Goal: Task Accomplishment & Management: Complete application form

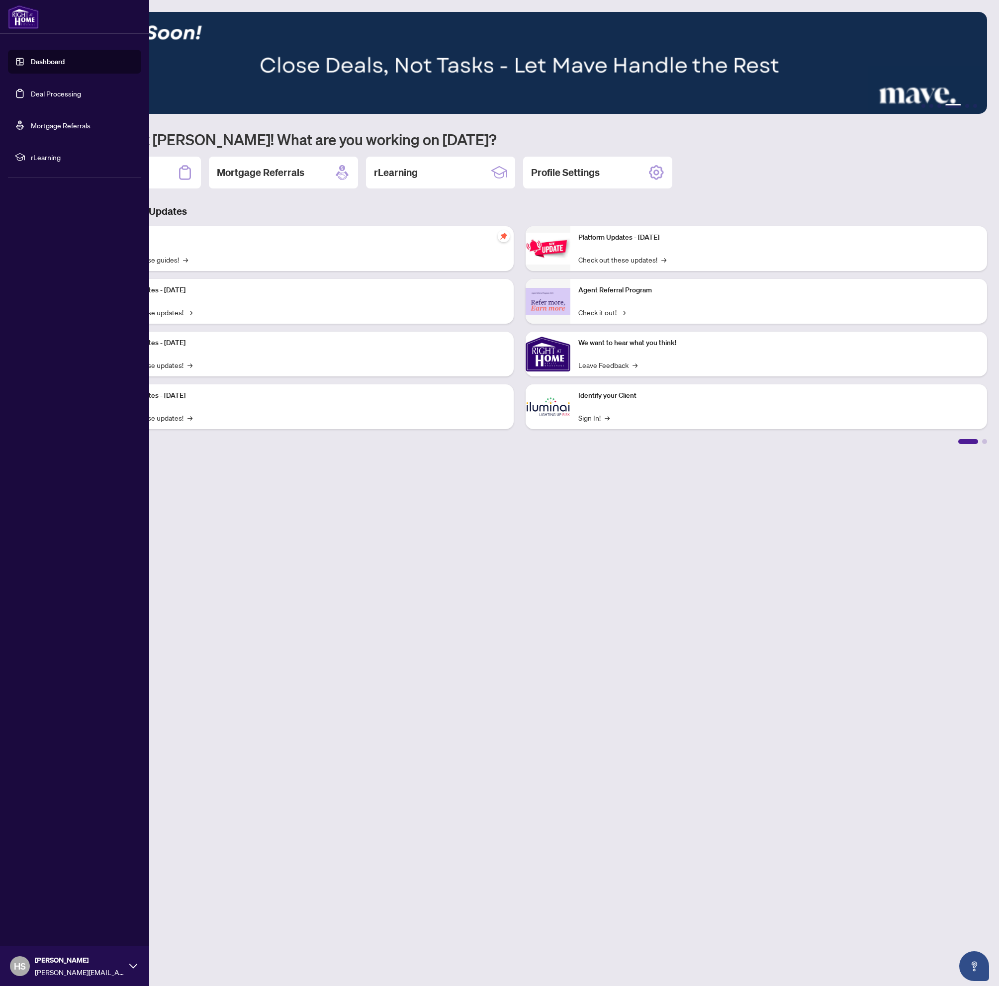
click at [31, 93] on link "Deal Processing" at bounding box center [56, 93] width 50 height 9
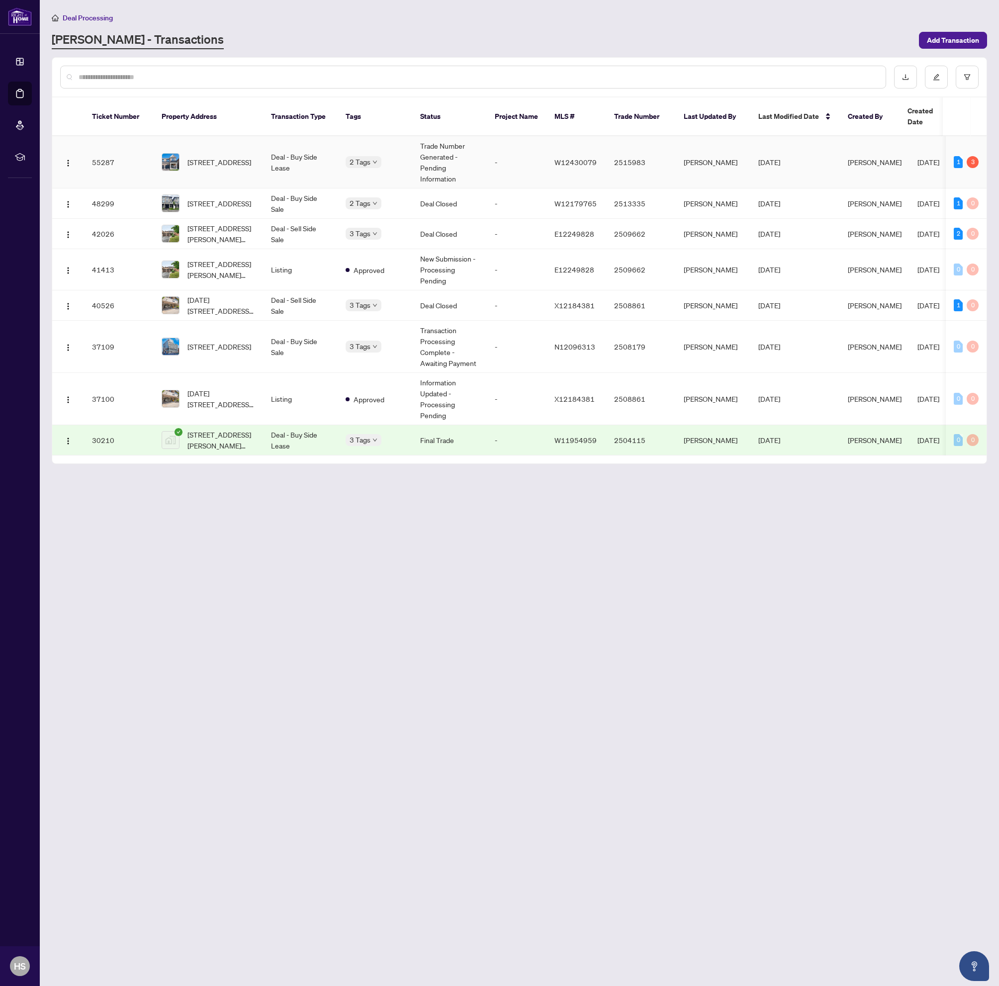
click at [250, 157] on span "462 Celandine Terr, Milton, Ontario L9T 2X5, Canada" at bounding box center [219, 162] width 64 height 11
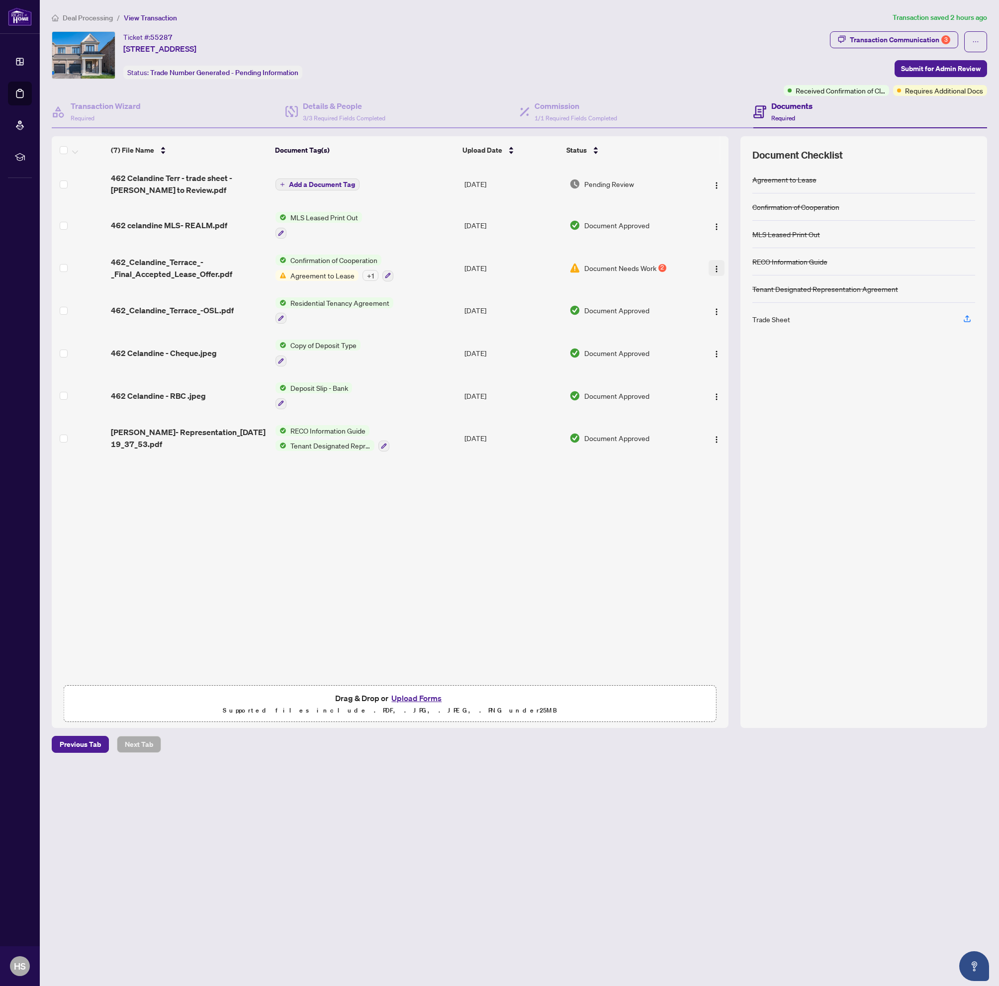
click at [713, 270] on img "button" at bounding box center [717, 269] width 8 height 8
click at [732, 317] on span "Download" at bounding box center [761, 318] width 95 height 11
click at [595, 71] on div "Ticket #: 55287 462 Celandine Terr, Milton, Ontario L9T 2X5, Canada Status: Tra…" at bounding box center [416, 55] width 728 height 48
click at [158, 183] on span "462 Celandine Terr - trade sheet - Harpreet to Review.pdf" at bounding box center [189, 184] width 157 height 24
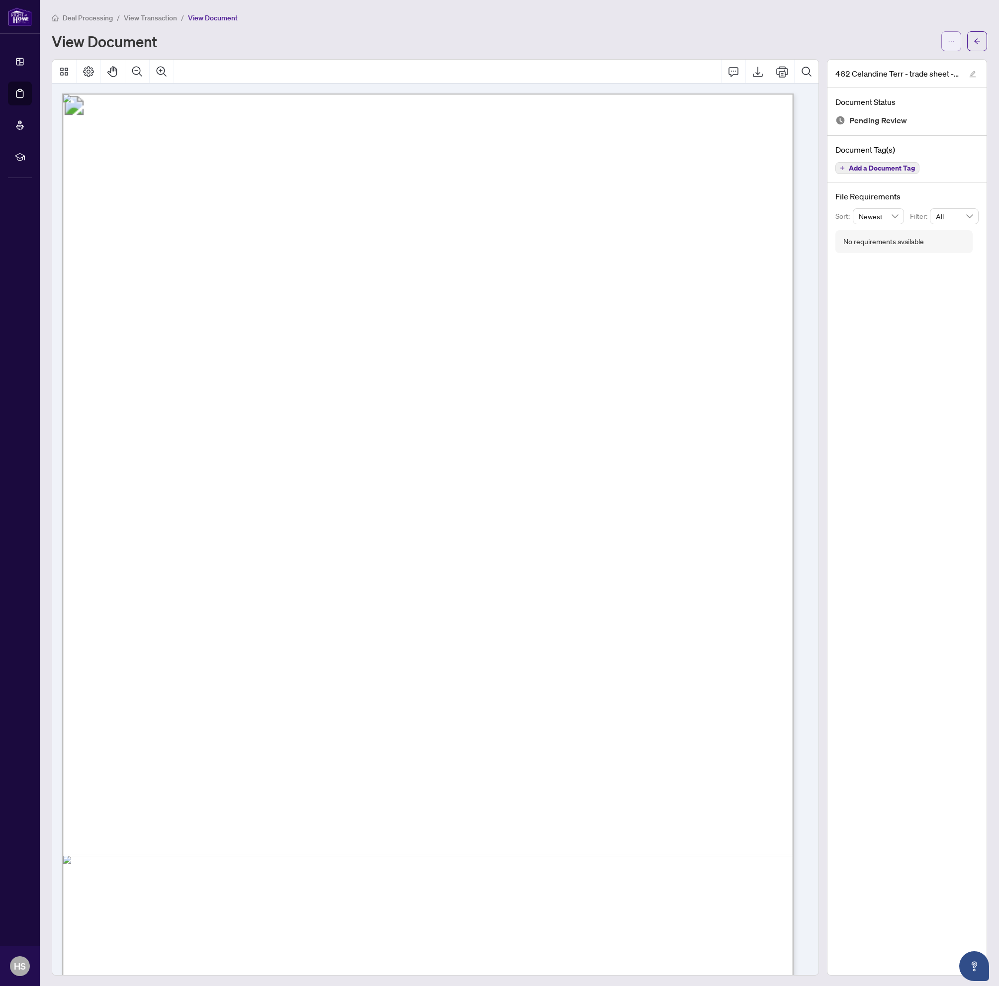
click at [952, 44] on button "button" at bounding box center [951, 41] width 20 height 20
click at [922, 66] on span "Download" at bounding box center [908, 62] width 76 height 11
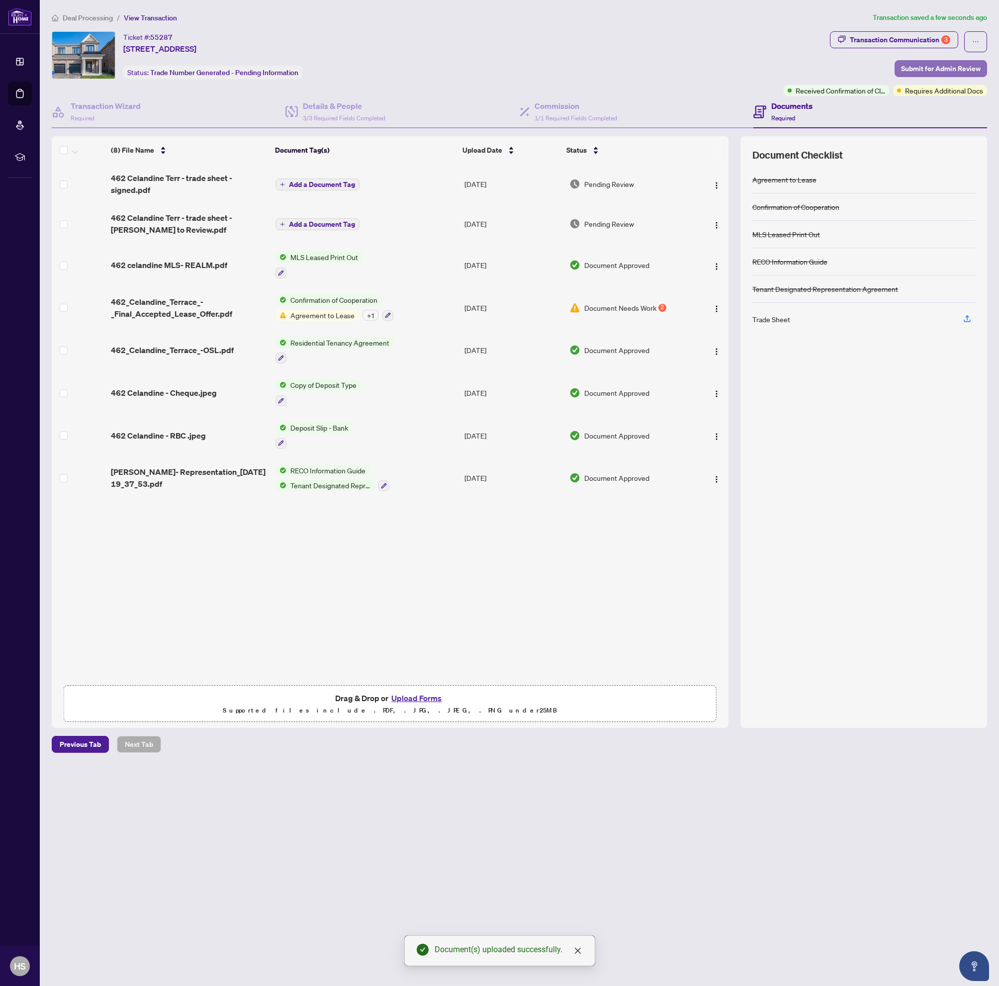
click at [974, 67] on span "Submit for Admin Review" at bounding box center [941, 69] width 80 height 16
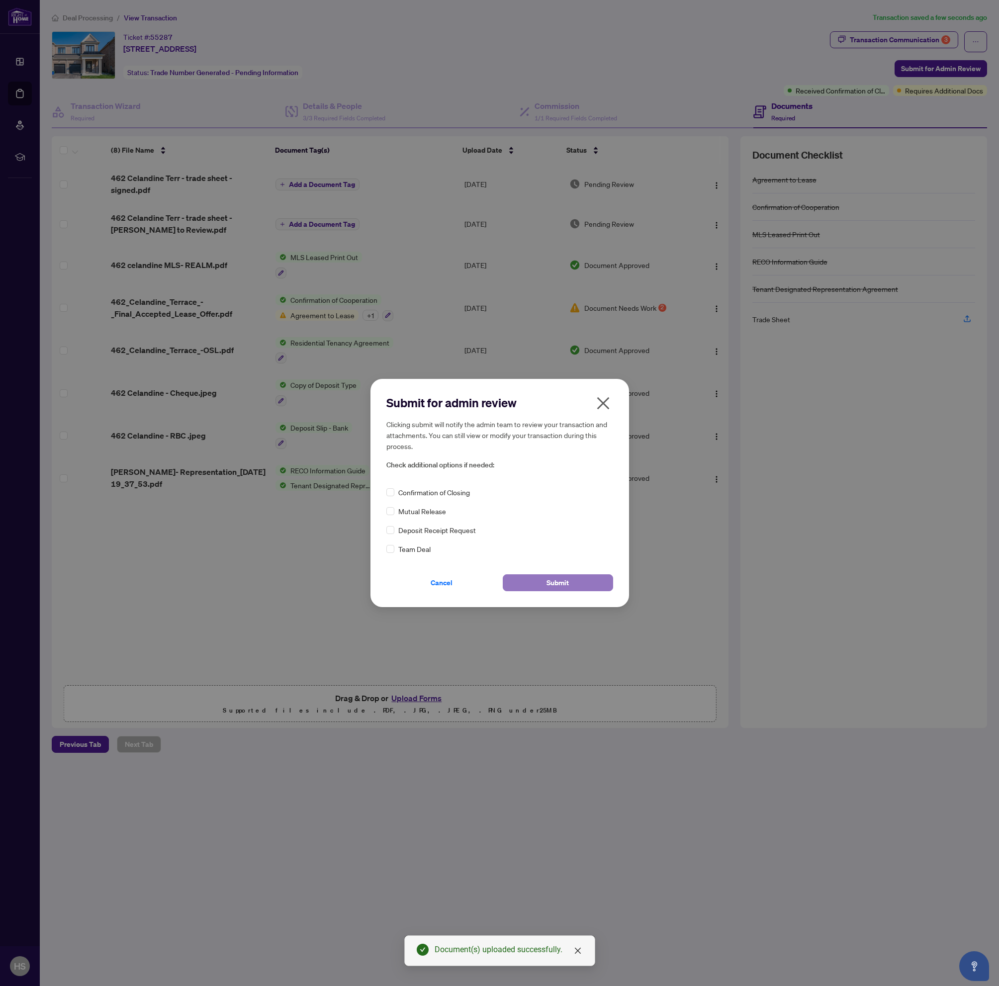
click at [536, 580] on button "Submit" at bounding box center [558, 582] width 110 height 17
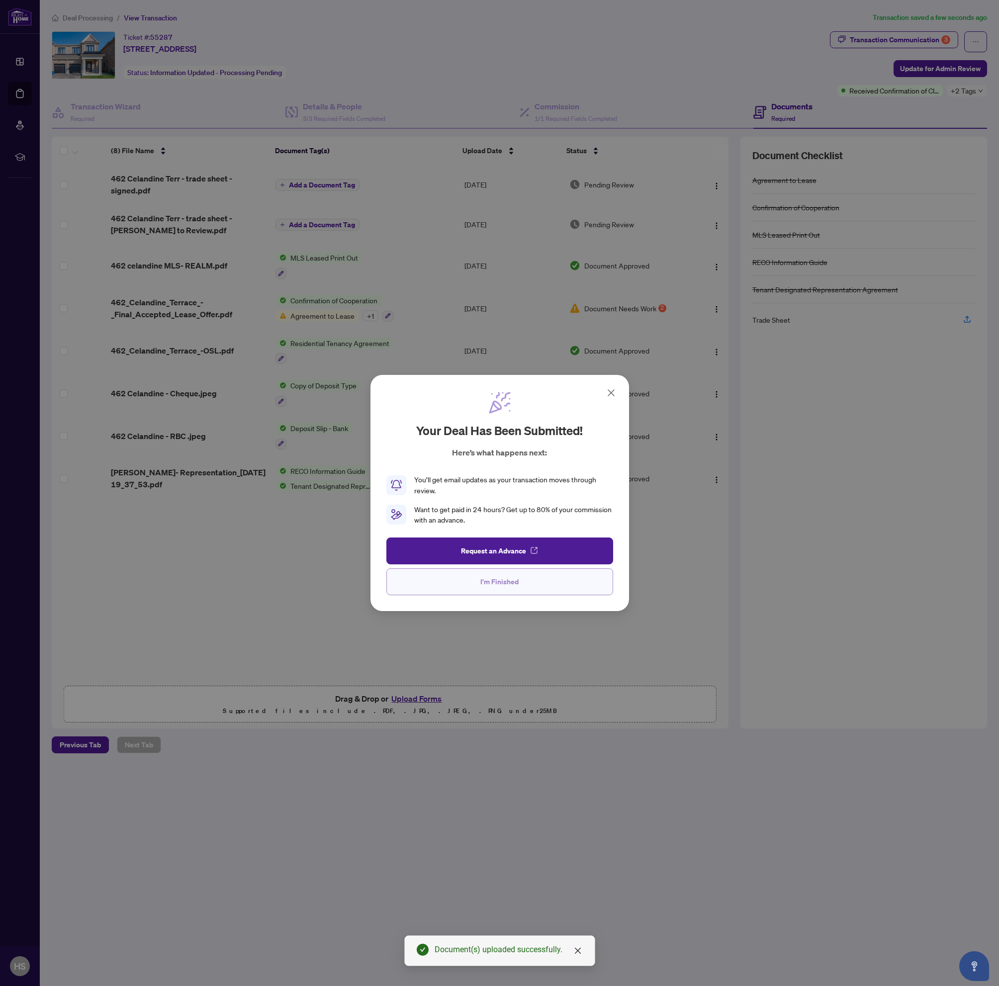
click at [506, 591] on button "I'm Finished" at bounding box center [499, 581] width 227 height 27
